Goal: Task Accomplishment & Management: Manage account settings

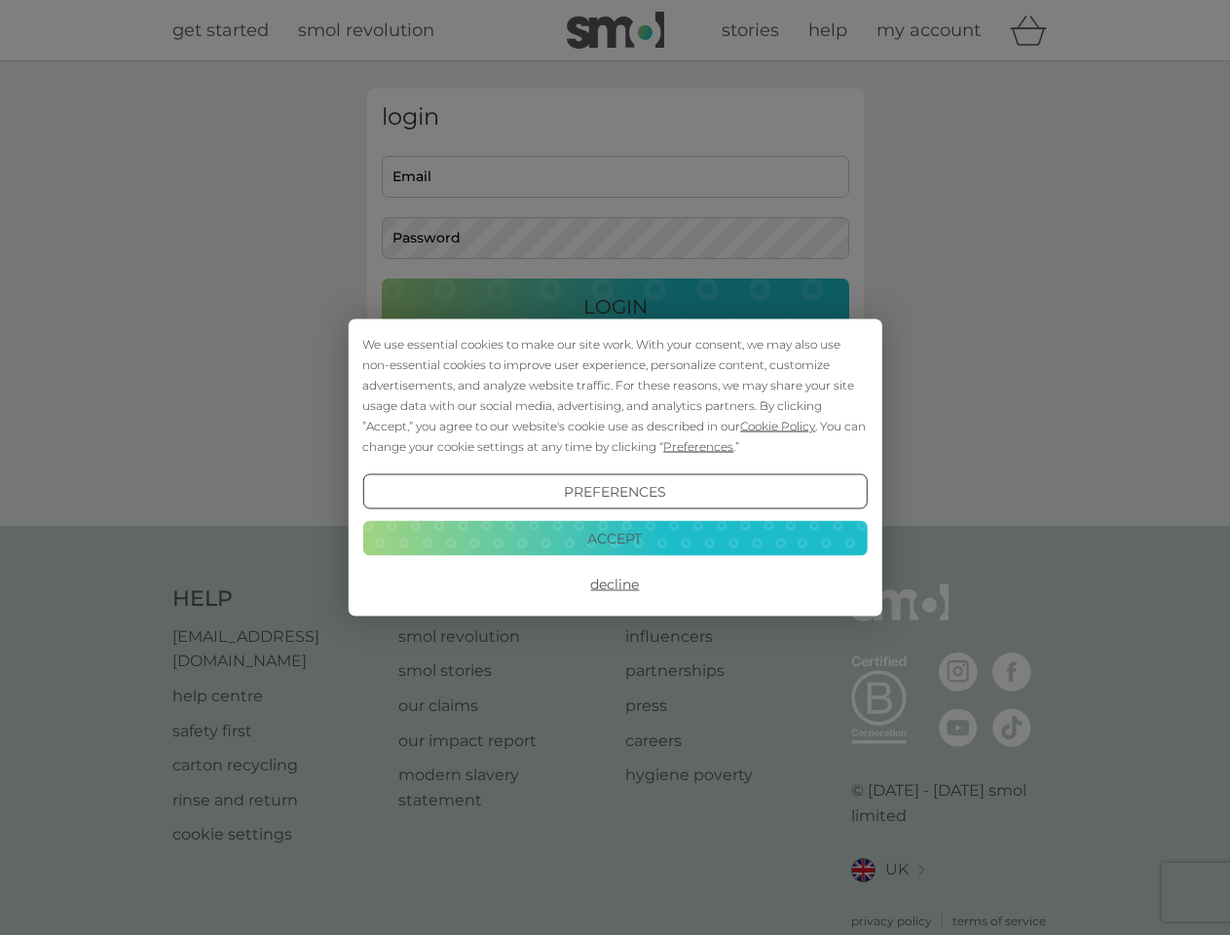
click at [778, 426] on span "Cookie Policy" at bounding box center [777, 426] width 75 height 15
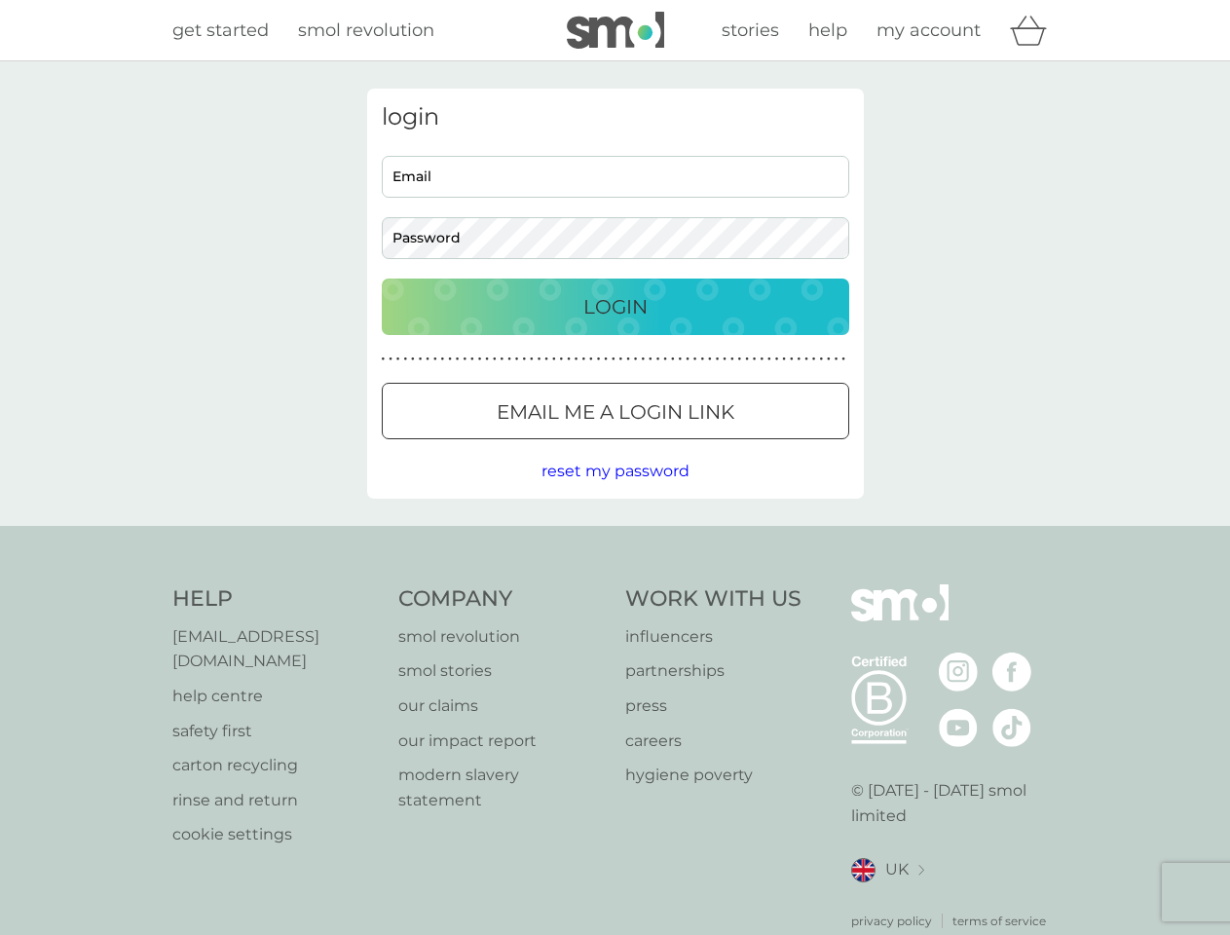
click at [696, 446] on div "login Email Password Login ● ● ● ● ● ● ● ● ● ● ● ● ● ● ● ● ● ● ● ● ● ● ● ● ● ● …" at bounding box center [615, 294] width 497 height 410
click at [615, 492] on div "login Email Password Login ● ● ● ● ● ● ● ● ● ● ● ● ● ● ● ● ● ● ● ● ● ● ● ● ● ● …" at bounding box center [615, 294] width 497 height 410
click at [615, 584] on div "Help [EMAIL_ADDRESS][DOMAIN_NAME] help centre safety first carton recycling rin…" at bounding box center [615, 757] width 886 height 346
click at [615, 538] on div "Help [EMAIL_ADDRESS][DOMAIN_NAME] help centre safety first carton recycling rin…" at bounding box center [615, 757] width 1230 height 463
